Goal: Task Accomplishment & Management: Manage account settings

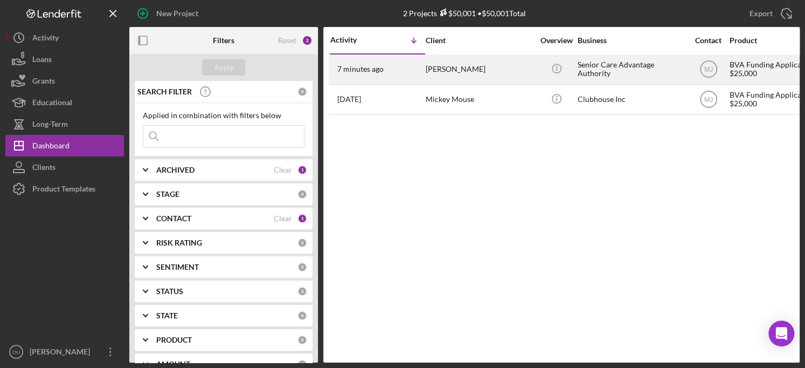
click at [402, 75] on div "7 minutes ago [PERSON_NAME]" at bounding box center [377, 69] width 94 height 29
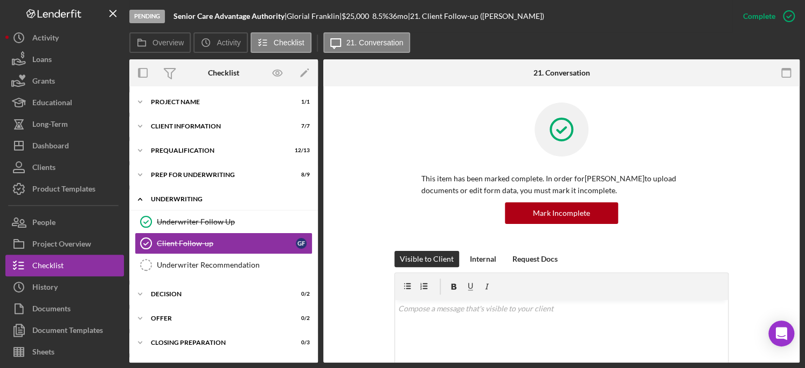
scroll to position [18, 0]
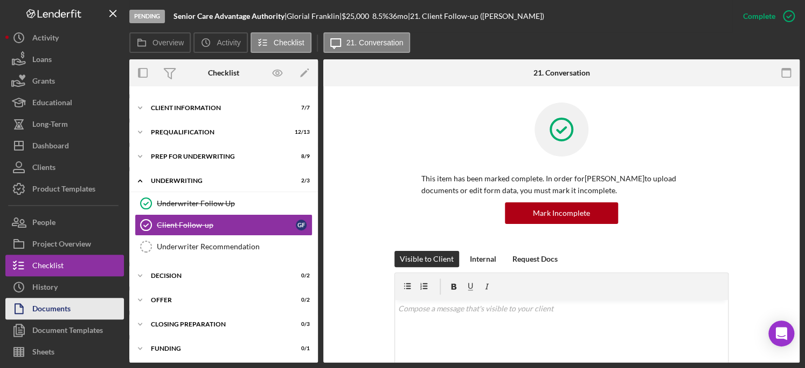
click at [65, 314] on div "Documents" at bounding box center [51, 309] width 38 height 24
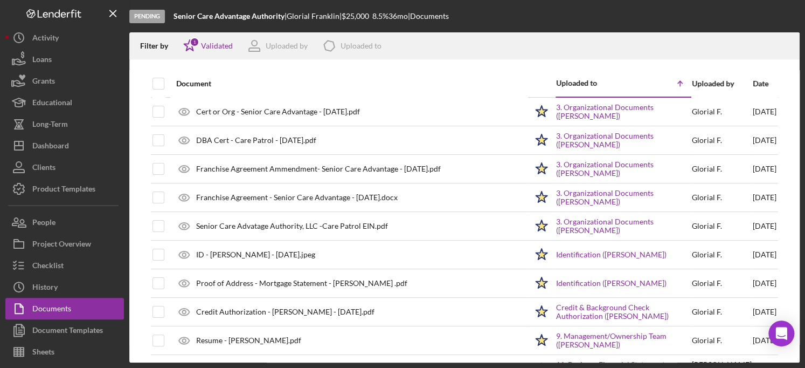
click at [704, 80] on div "Uploaded by" at bounding box center [722, 83] width 60 height 9
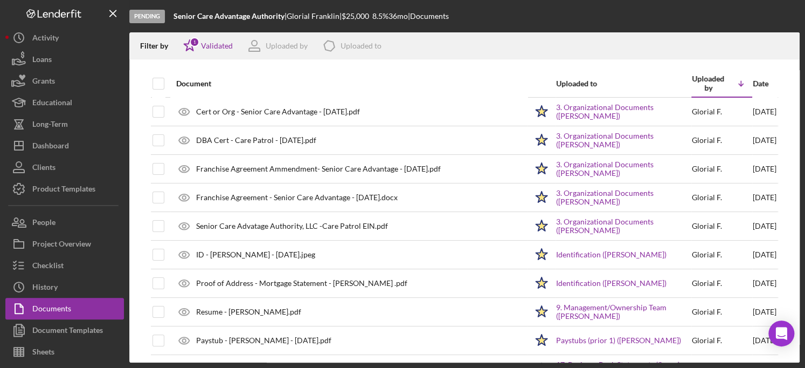
click at [704, 80] on div "Uploaded by" at bounding box center [708, 82] width 32 height 17
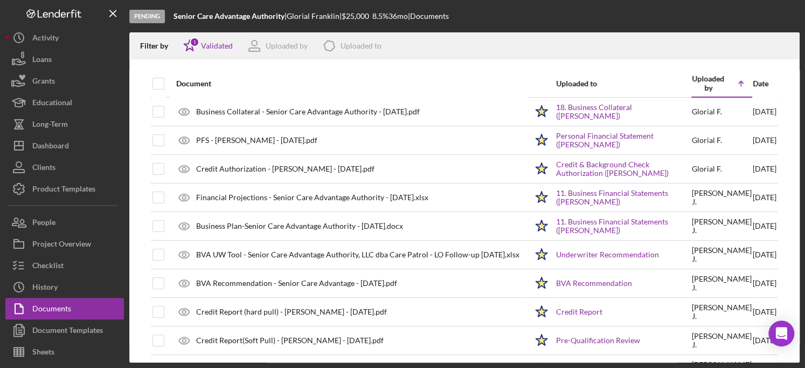
click at [704, 80] on div "Uploaded by" at bounding box center [708, 82] width 32 height 17
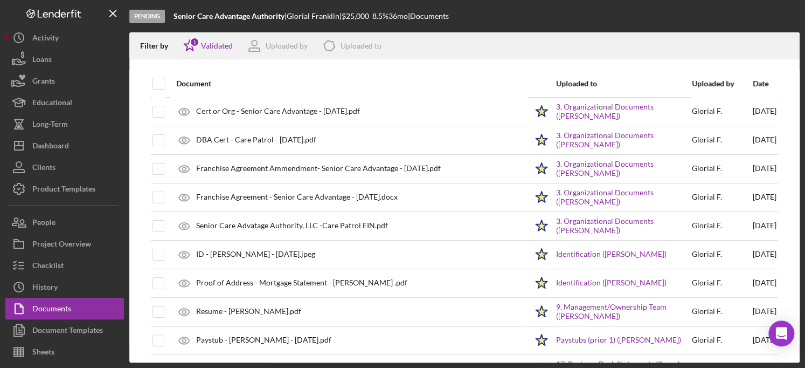
click at [704, 80] on div "Uploaded by" at bounding box center [722, 83] width 60 height 9
click at [753, 80] on div "Date" at bounding box center [765, 83] width 24 height 9
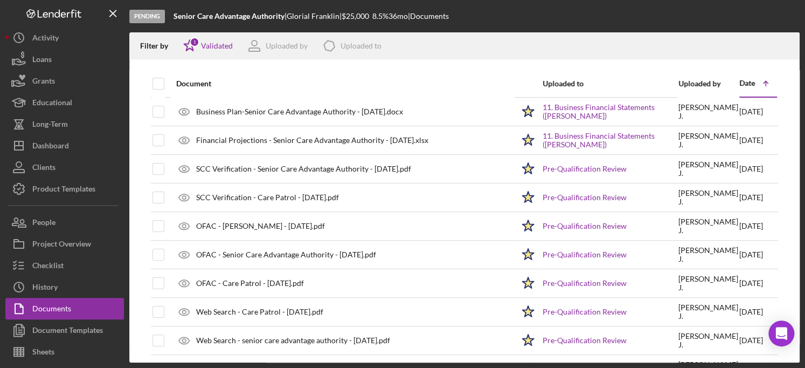
click at [743, 79] on div "Date" at bounding box center [747, 83] width 16 height 9
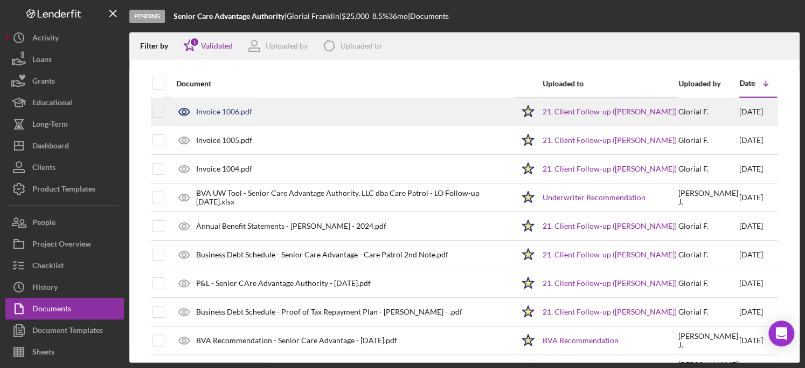
click at [234, 116] on div "Invoice 1006.pdf" at bounding box center [342, 111] width 343 height 27
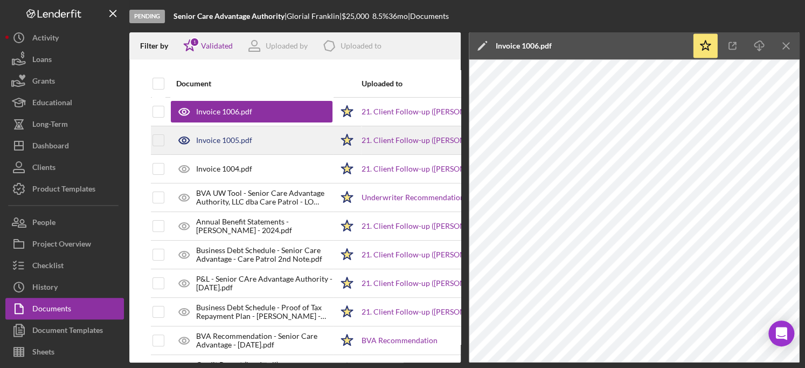
click at [235, 140] on div "Invoice 1005.pdf" at bounding box center [224, 140] width 56 height 9
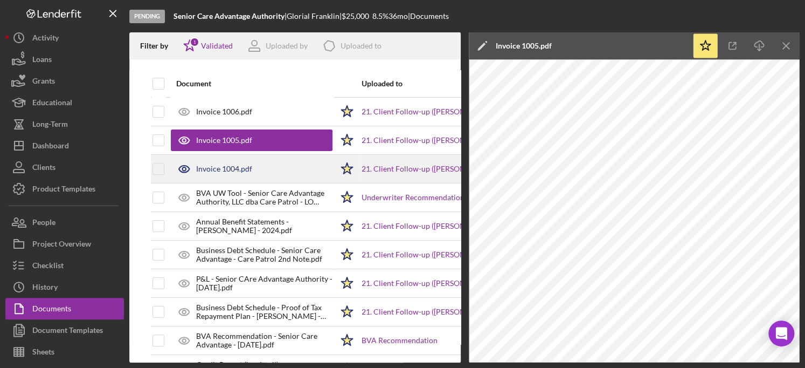
click at [246, 166] on div "Invoice 1004.pdf" at bounding box center [224, 168] width 56 height 9
